Goal: Check status: Check status

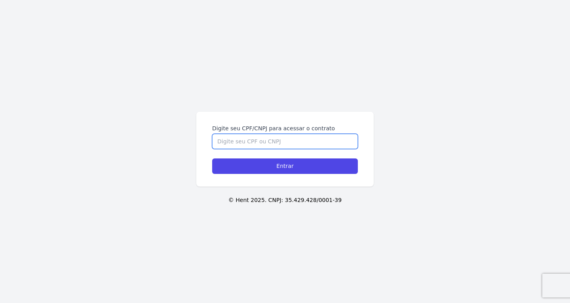
click at [278, 148] on input "Digite seu CPF/CNPJ para acessar o contrato" at bounding box center [285, 141] width 146 height 15
paste input "303.635.098-52"
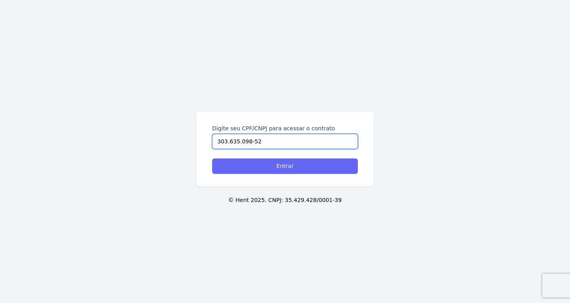
type input "303.635.098-52"
click at [248, 163] on input "Entrar" at bounding box center [285, 165] width 146 height 15
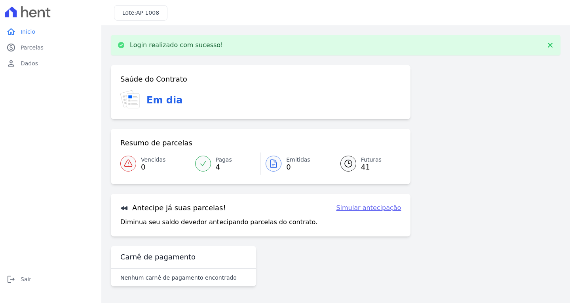
click at [343, 161] on icon at bounding box center [347, 163] width 9 height 9
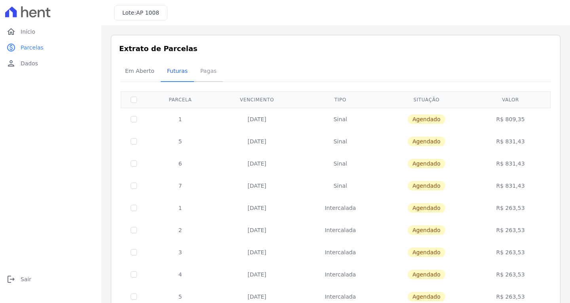
click at [198, 74] on span "Pagas" at bounding box center [208, 71] width 26 height 16
